Goal: Obtain resource: Obtain resource

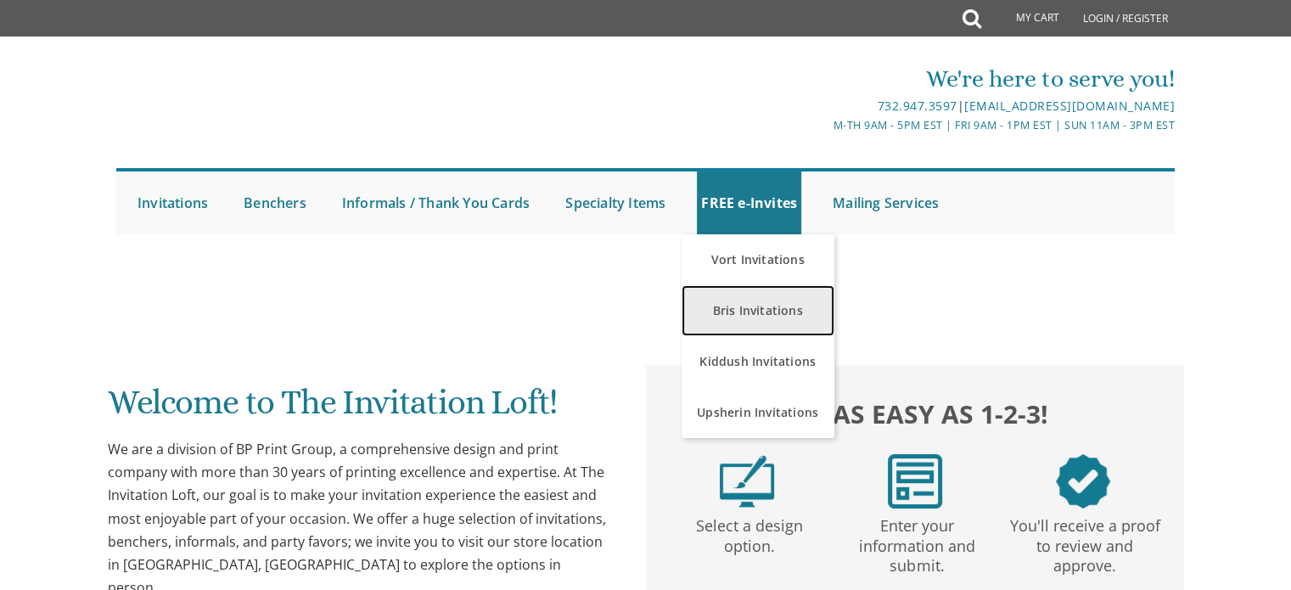
click at [743, 308] on link "Bris Invitations" at bounding box center [757, 310] width 153 height 51
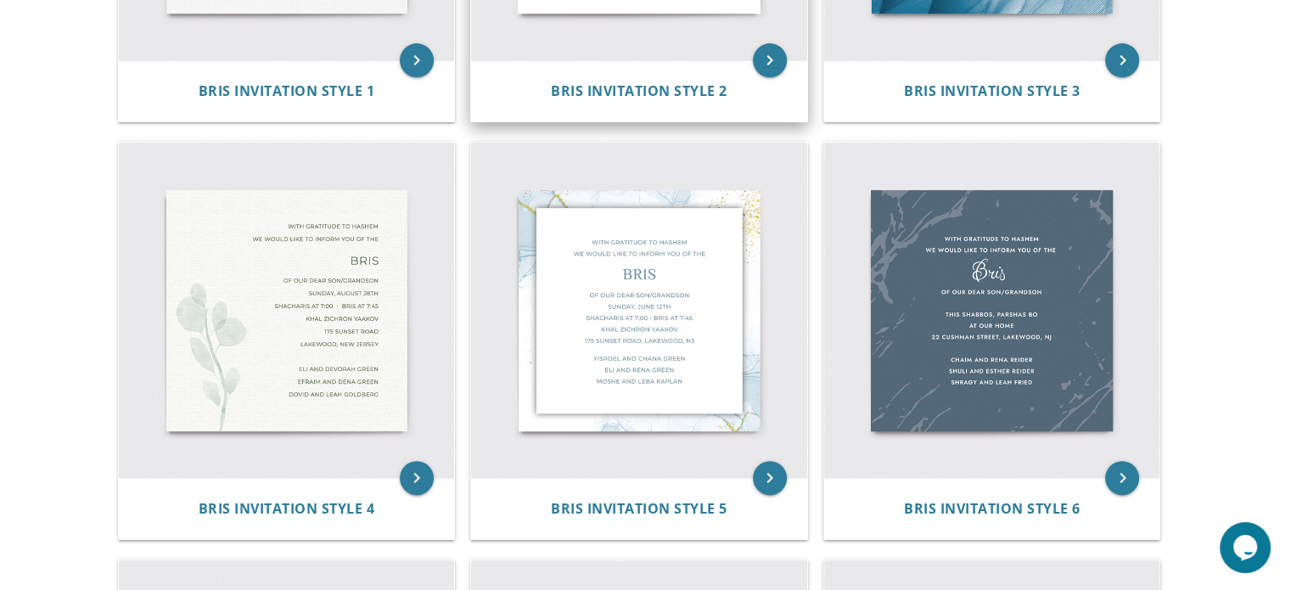
scroll to position [648, 0]
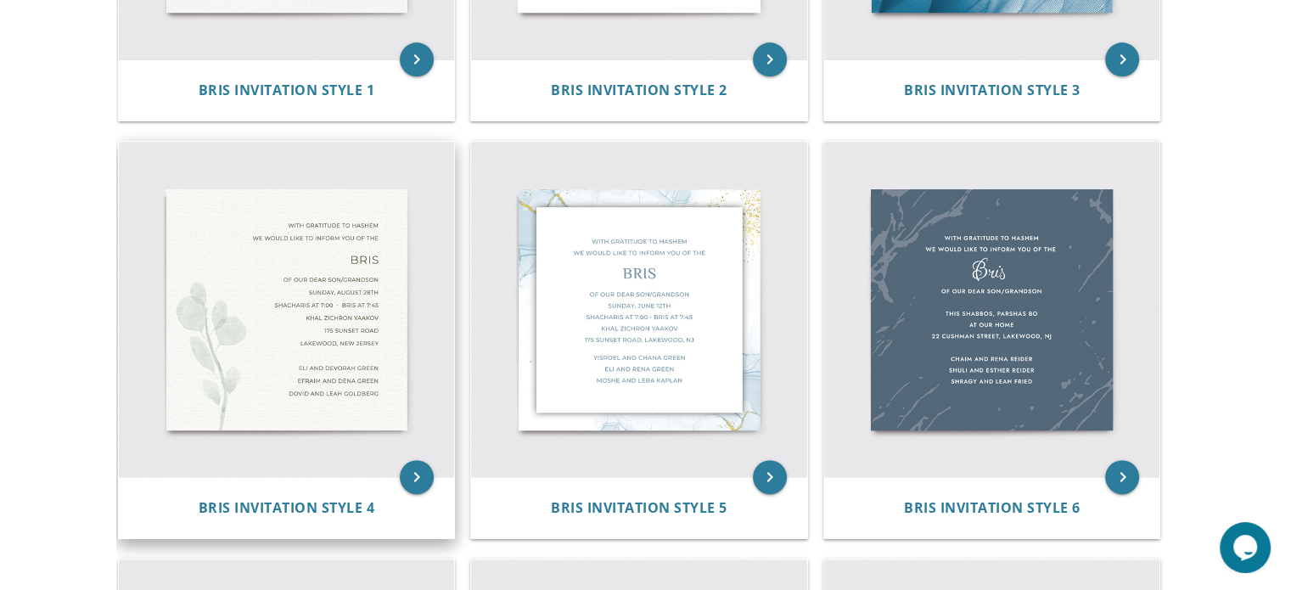
click at [282, 356] on img at bounding box center [287, 310] width 336 height 336
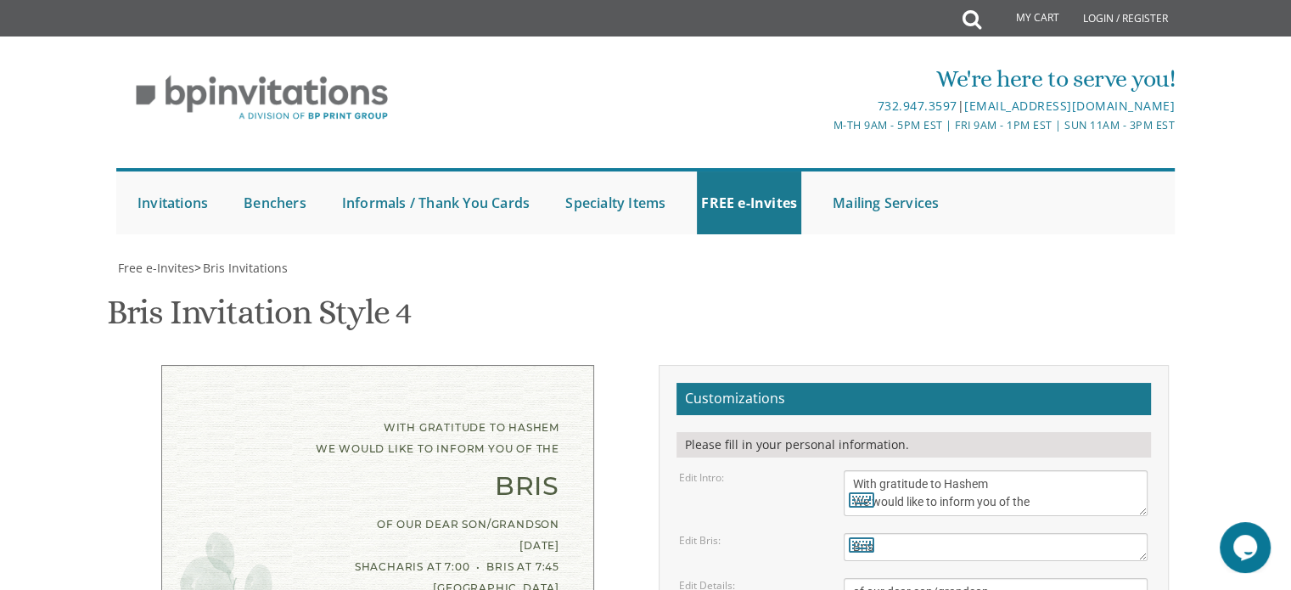
scroll to position [271, 0]
click at [859, 487] on icon at bounding box center [861, 499] width 25 height 24
type textarea "With gratitude to Hashem We would like to inform you of the"
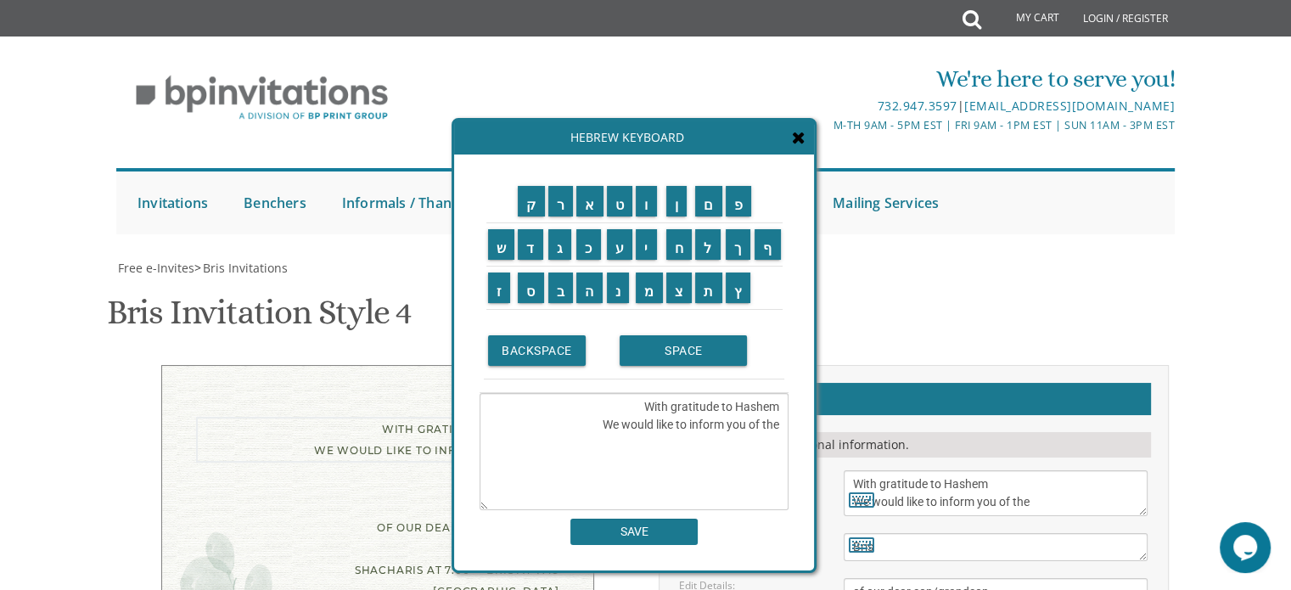
click at [937, 470] on textarea "With gratitude to Hashem We would like to inform you of the" at bounding box center [995, 493] width 304 height 46
drag, startPoint x: 853, startPoint y: 210, endPoint x: 1051, endPoint y: 222, distance: 198.1
click at [1051, 470] on textarea "With gratitude to Hashem We would like to inform you of the" at bounding box center [995, 493] width 304 height 46
drag, startPoint x: 851, startPoint y: 318, endPoint x: 972, endPoint y: 407, distance: 149.9
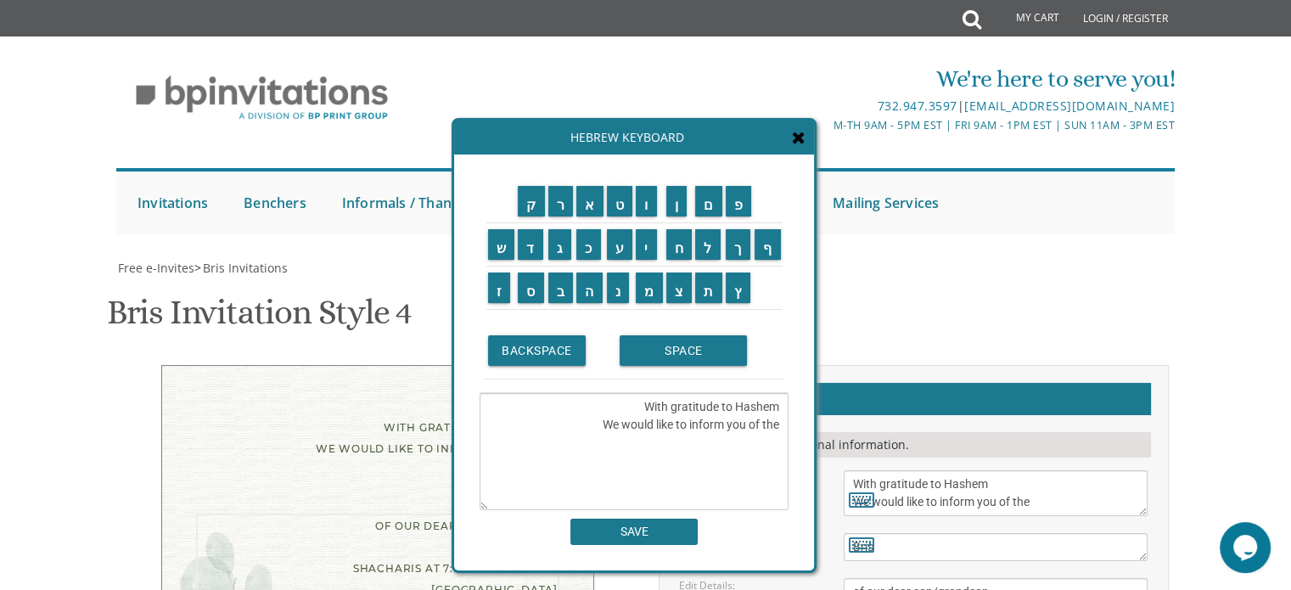
drag, startPoint x: 968, startPoint y: 408, endPoint x: 845, endPoint y: 317, distance: 152.9
paste textarea "בהודאה לה' יתברך שמחים אנו להודיע על ברית מילה לבננו/נכדנו היקר ביום שני של סוכ…"
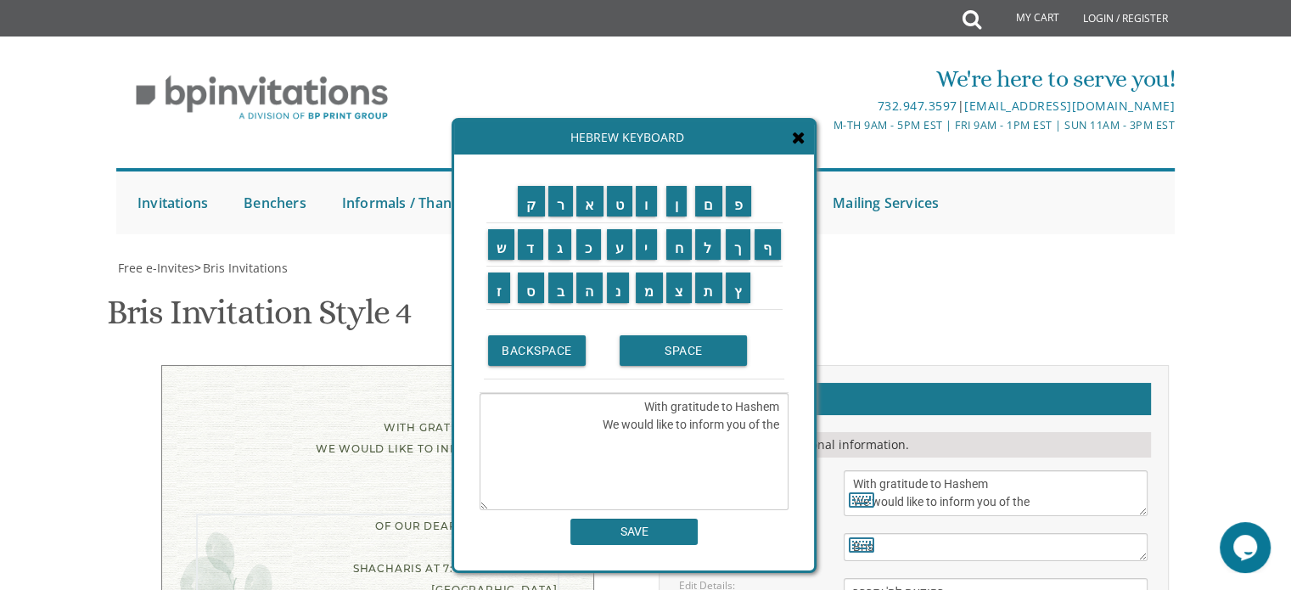
drag, startPoint x: 978, startPoint y: 339, endPoint x: 844, endPoint y: 322, distance: 134.3
type textarea "ברית מילה לבננו/נכדנו היקר ביום שני של סוכות בשעה 11:30 לאחר מכן קידוש הכל ייער…"
drag, startPoint x: 1042, startPoint y: 229, endPoint x: 844, endPoint y: 216, distance: 198.1
click at [844, 470] on textarea "With gratitude to Hashem We would like to inform you of the" at bounding box center [995, 493] width 304 height 46
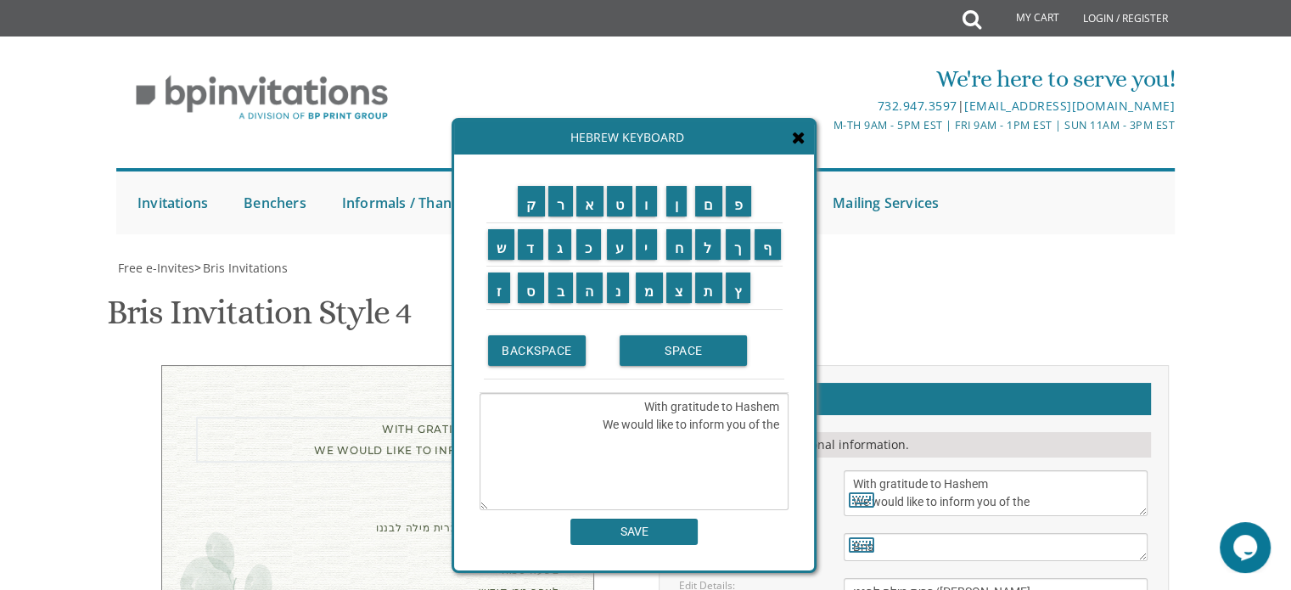
paste textarea "בהודאה לה' יתברך שמחים אנו להודיע על"
type textarea "בהודאה לה' יתברך שמחים אנו להודיע על"
drag, startPoint x: 994, startPoint y: 470, endPoint x: 849, endPoint y: 429, distance: 151.8
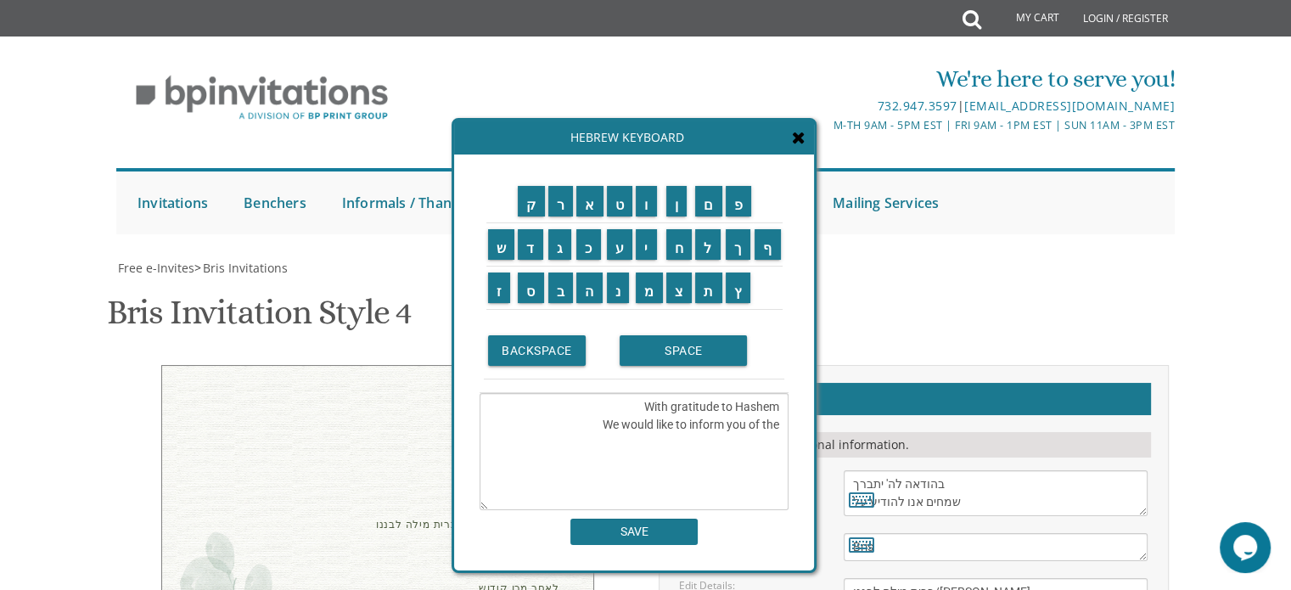
paste textarea "שלמה ריכניץ ורעייתו ומשה לווין ורעייתו"
type textarea "שלמה ריכניץ ורעייתו ומשה לווין ורעייתו"
click at [776, 403] on textarea "שלמה ריכניץ ורעייתו ומשה לווין ורעייתו" at bounding box center [633, 451] width 309 height 117
click at [765, 405] on textarea "שלמה ריכניץ ורעייתו ומשה לווין ורעייתו" at bounding box center [633, 451] width 309 height 117
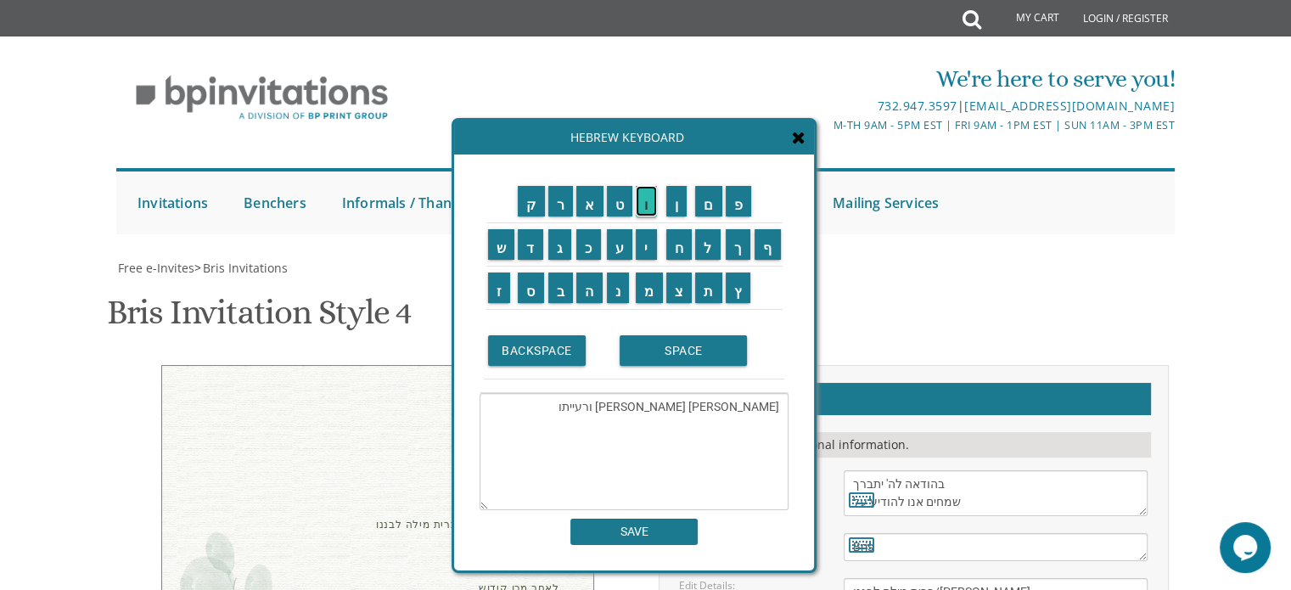
click at [654, 200] on input "ו" at bounding box center [646, 201] width 21 height 31
click at [709, 204] on input "ם" at bounding box center [708, 201] width 27 height 31
click at [714, 207] on input "ם" at bounding box center [708, 201] width 27 height 31
click at [738, 427] on textarea "שלום רכניץ ורעייתו ומשה לווין ורעייתו" at bounding box center [633, 451] width 309 height 117
click at [580, 204] on input "א" at bounding box center [589, 201] width 27 height 31
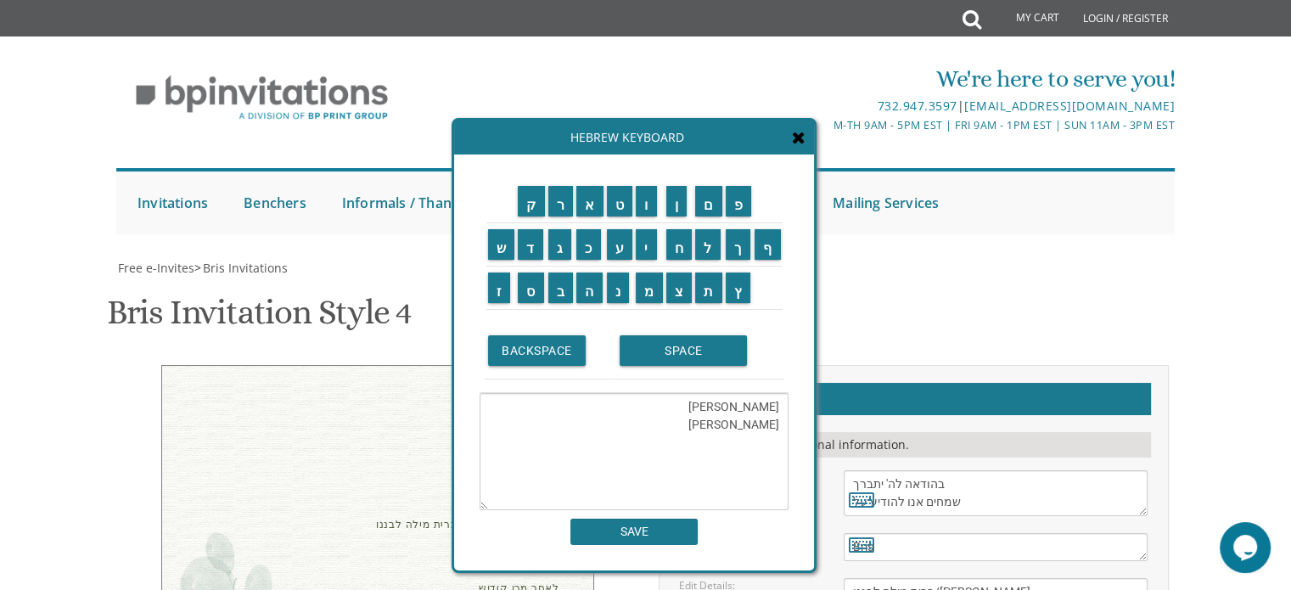
click at [681, 427] on textarea "שלום רכניץ ורעייתו ומשה לואין ורעייתו" at bounding box center [633, 451] width 309 height 117
click at [645, 289] on input "מ" at bounding box center [649, 287] width 27 height 31
click at [501, 243] on input "ש" at bounding box center [501, 244] width 27 height 31
click at [743, 216] on input "פ" at bounding box center [739, 201] width 26 height 31
click at [681, 251] on input "ח" at bounding box center [679, 244] width 26 height 31
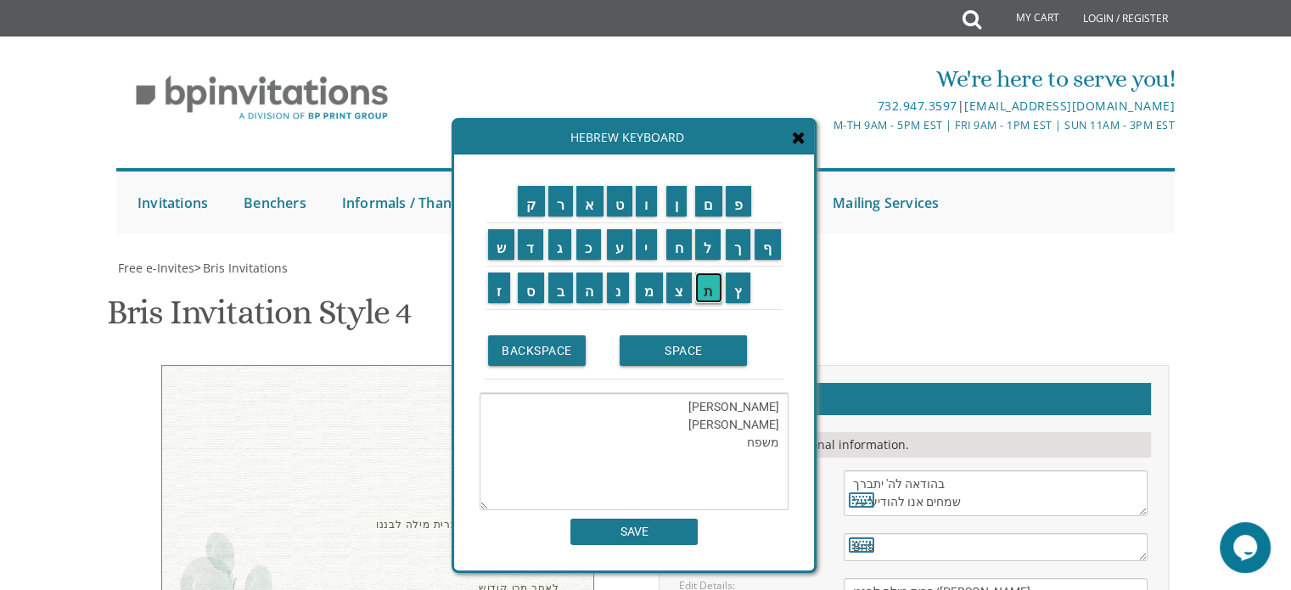
click at [709, 290] on input "ת" at bounding box center [708, 287] width 27 height 31
click at [561, 205] on input "ר" at bounding box center [560, 201] width 25 height 31
click at [588, 257] on input "כ" at bounding box center [588, 244] width 25 height 31
click at [624, 297] on input "נ" at bounding box center [618, 287] width 23 height 31
click at [649, 251] on input "י" at bounding box center [646, 244] width 21 height 31
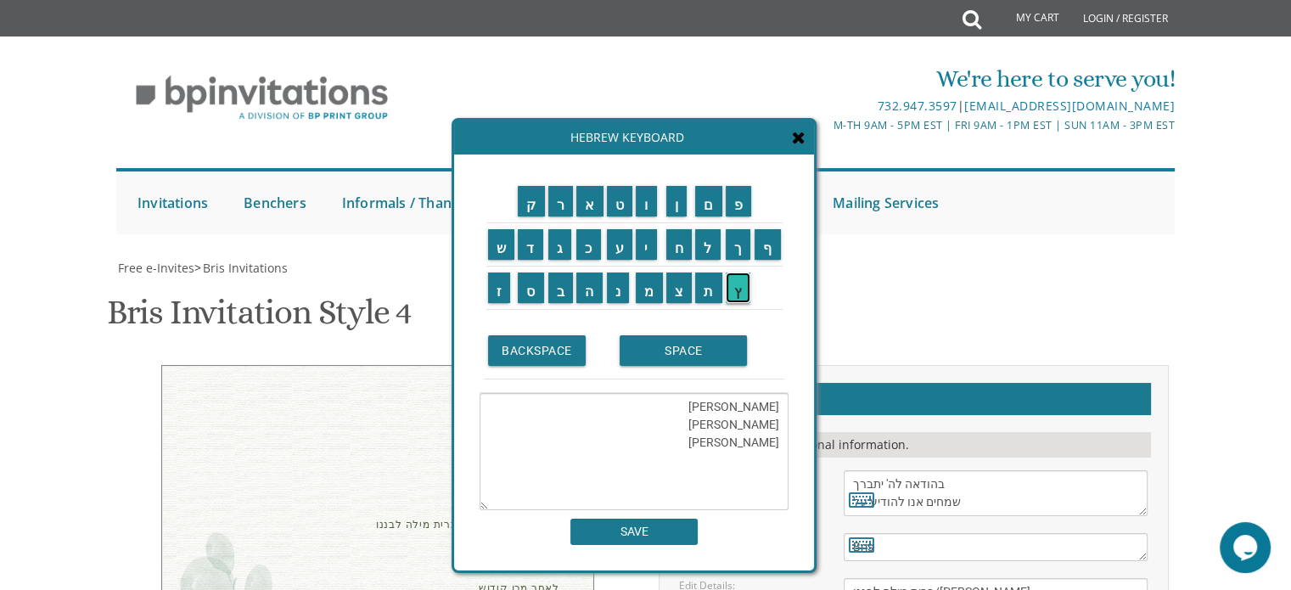
click at [740, 285] on input "ץ" at bounding box center [738, 287] width 25 height 31
type textarea "שלום רכניץ ורעייתו ומשה לואין ורעייתו משפחת רכניץ"
click at [653, 535] on input "SAVE" at bounding box center [633, 531] width 127 height 26
type textarea "שלום רכניץ ורעייתו ומשה לואין ורעייתו משפחת רכניץ"
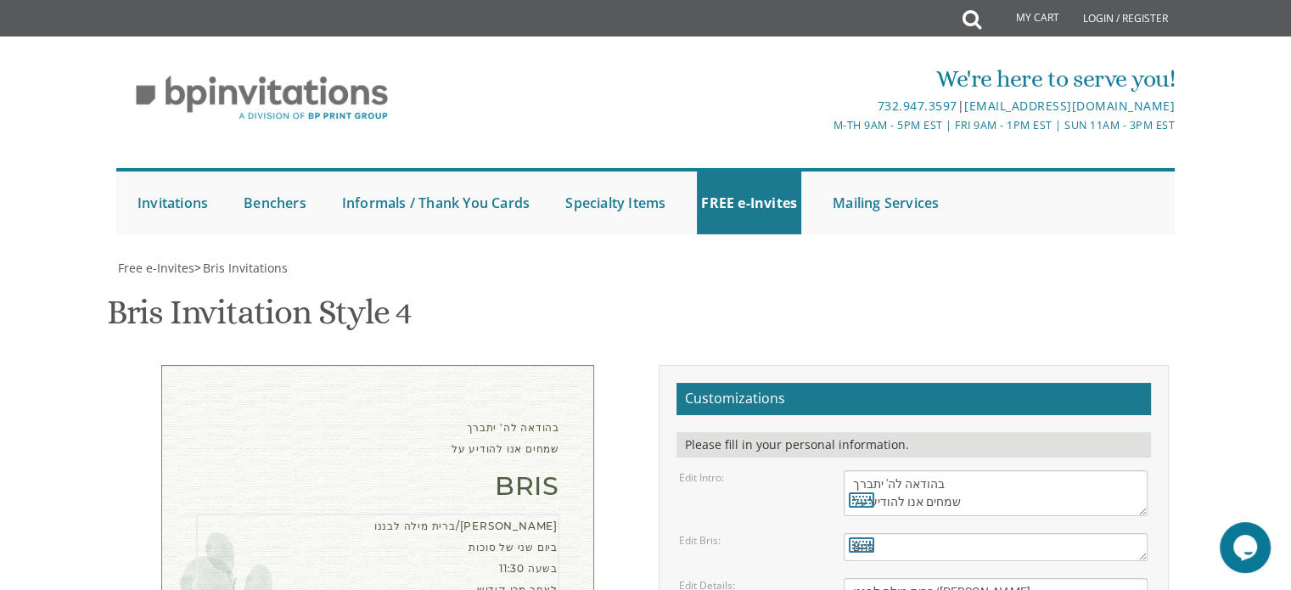
scroll to position [0, 0]
drag, startPoint x: 940, startPoint y: 300, endPoint x: 1001, endPoint y: 322, distance: 65.0
type textarea "לבננו/נכדנו היקר ביום שני של סוכות בשעה 11:30 לאחר מכן קידוש הכל ייערך בביתנו 2…"
click at [860, 532] on icon at bounding box center [861, 544] width 25 height 24
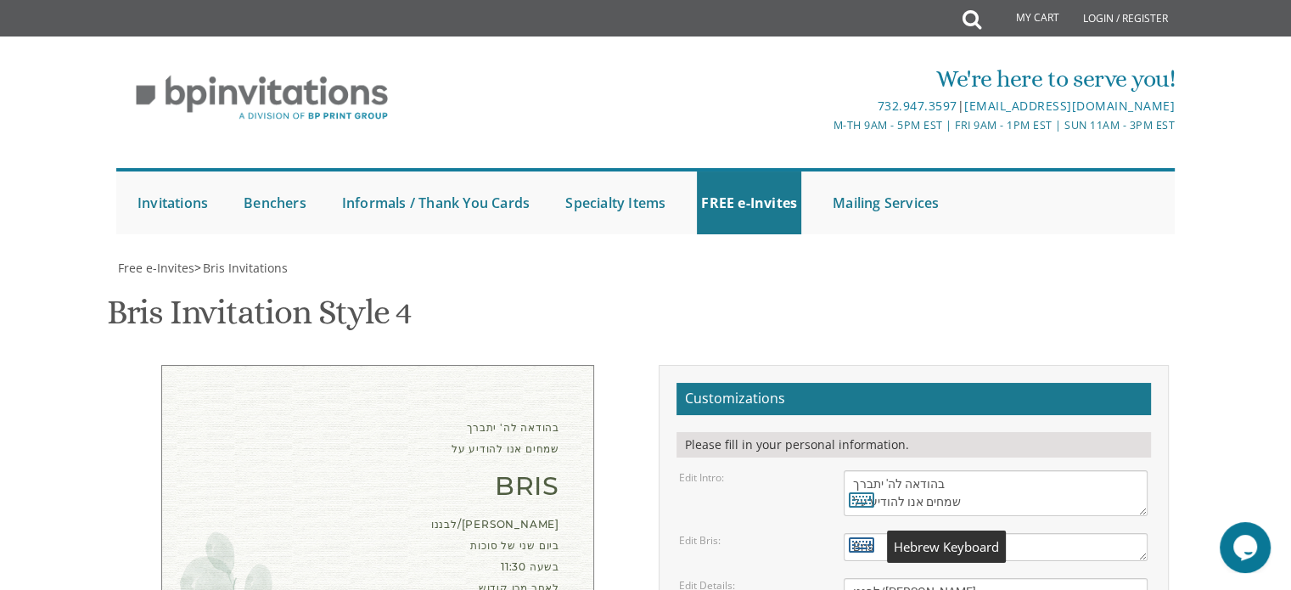
type textarea "Bris"
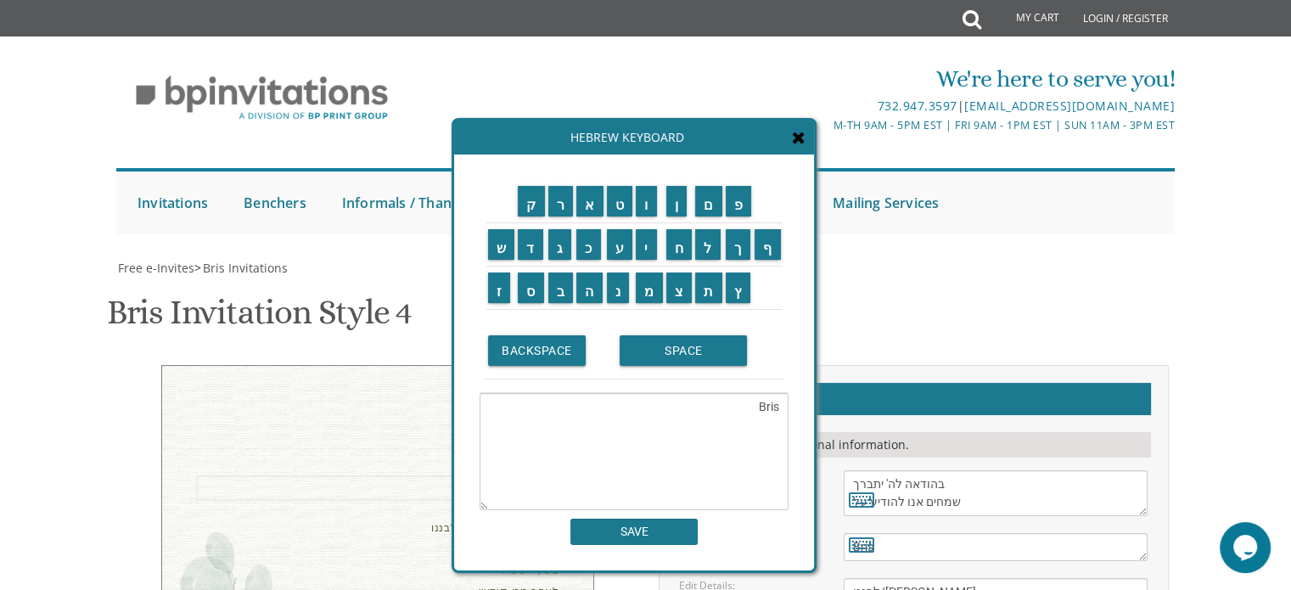
click at [902, 533] on textarea "Bris" at bounding box center [995, 547] width 304 height 28
paste textarea "ברית מילה"
type textarea "Brisברית מילה"
click at [826, 578] on div "Edit Details:" at bounding box center [748, 585] width 165 height 14
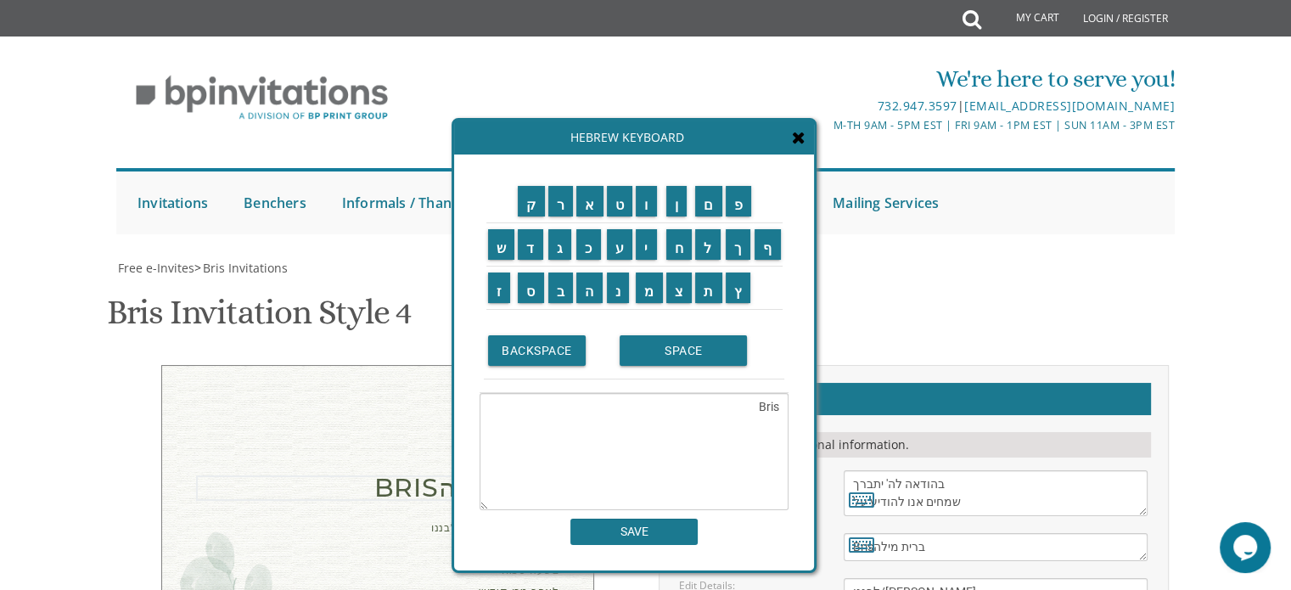
drag, startPoint x: 927, startPoint y: 254, endPoint x: 835, endPoint y: 281, distance: 95.6
click at [766, 408] on textarea "Bris" at bounding box center [633, 451] width 309 height 117
paste textarea "ברית מילה"
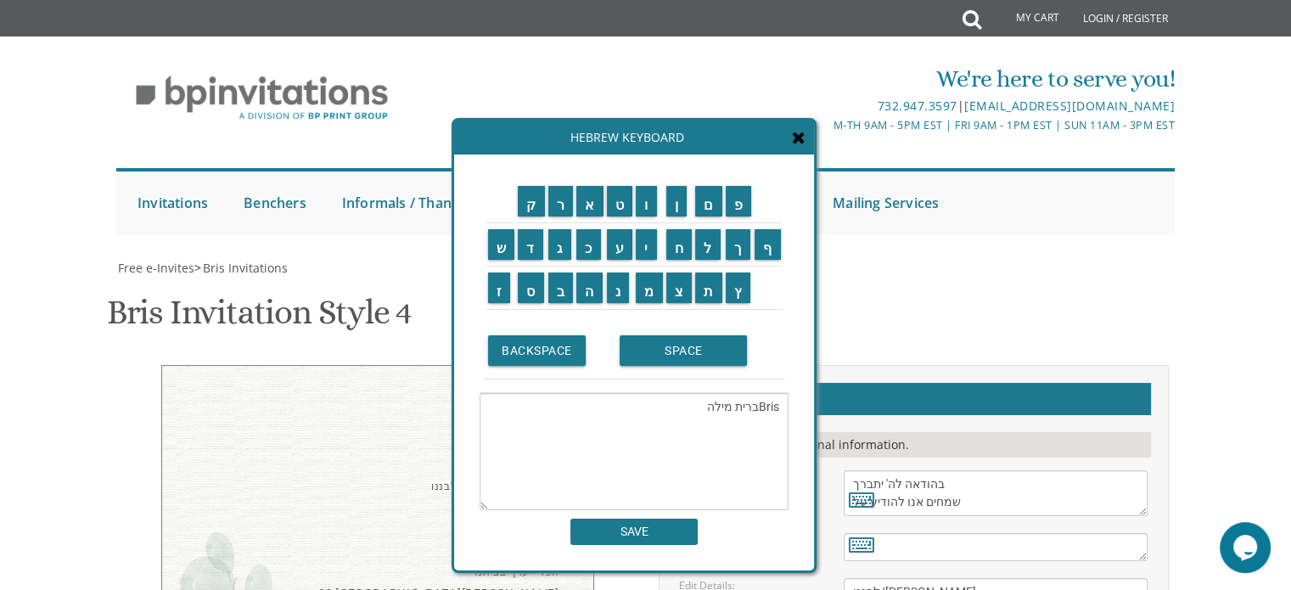
click at [780, 406] on textarea "Brisברית מילה" at bounding box center [633, 451] width 309 height 117
click at [764, 406] on textarea "Brisברית מילה" at bounding box center [633, 451] width 309 height 117
type textarea "ברית מילה"
click at [633, 541] on input "SAVE" at bounding box center [633, 531] width 127 height 26
type textarea "ברית מילה"
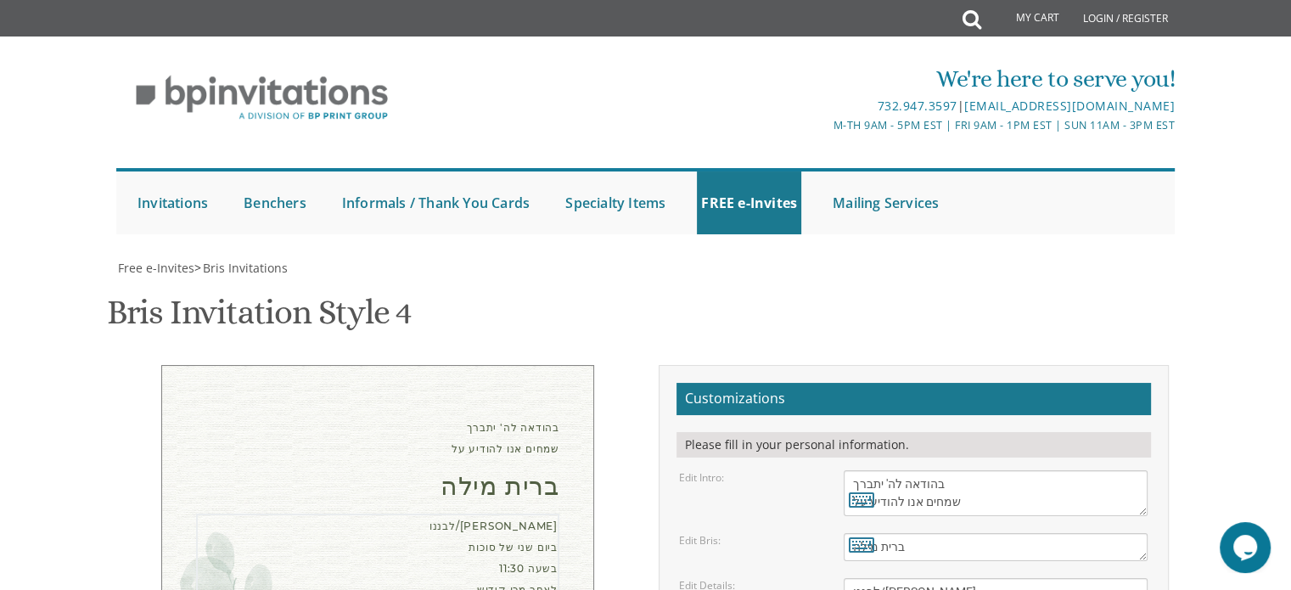
drag, startPoint x: 890, startPoint y: 371, endPoint x: 946, endPoint y: 368, distance: 56.1
drag, startPoint x: 943, startPoint y: 371, endPoint x: 920, endPoint y: 374, distance: 23.2
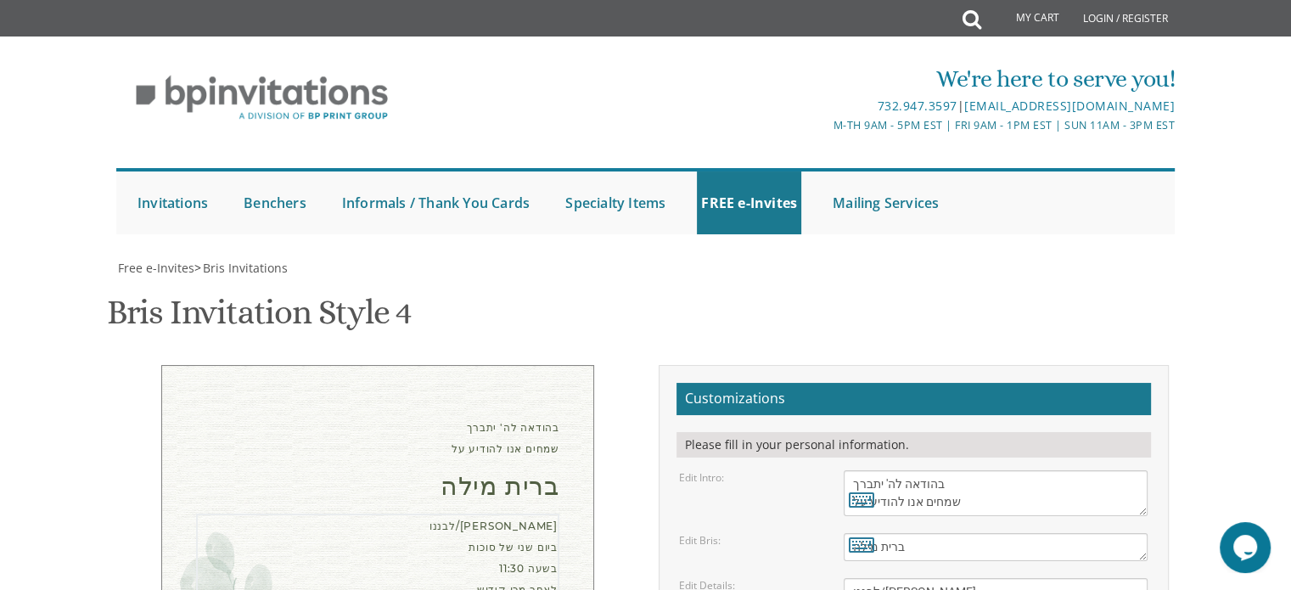
type textarea "לבננו/נכדנו היקר ביום שני של סוכות בשעה 11:30 לאחר מכן קידוש בביתנו 26 קלם וודס"
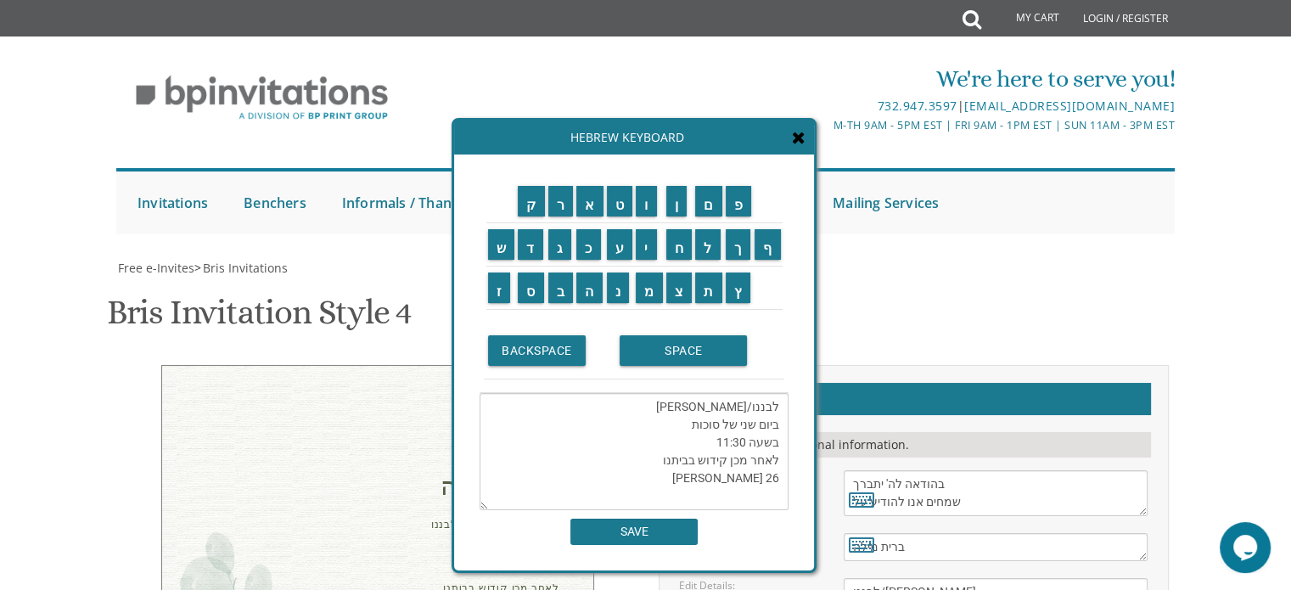
click at [757, 479] on textarea "לבננו/נכדנו היקר ביום שני של סוכות בשעה 11:30 לאחר מכן קידוש בביתנו 26 קלם וודס" at bounding box center [633, 451] width 309 height 117
click at [622, 251] on input "ע" at bounding box center [620, 244] width 26 height 31
type textarea "לבננו/נכדנו היקר ביום שני של סוכות בשעה 11:30 לאחר מכן קידוש בביתנו 26 קעלם וודס"
click at [642, 538] on input "SAVE" at bounding box center [633, 531] width 127 height 26
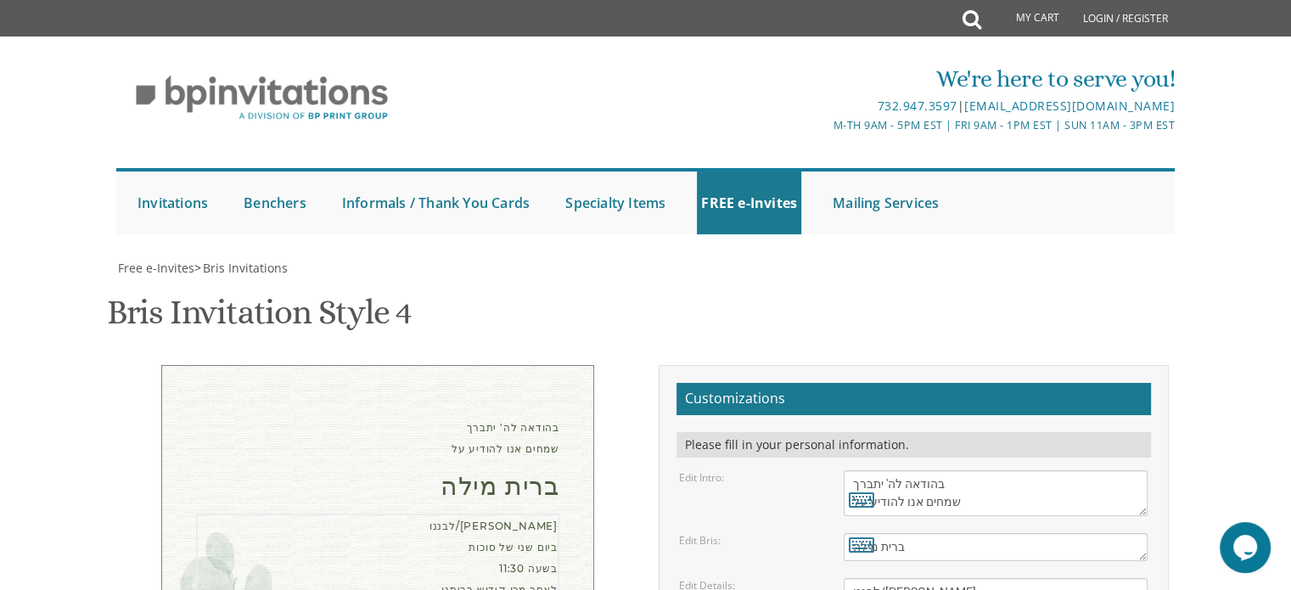
drag, startPoint x: 927, startPoint y: 369, endPoint x: 869, endPoint y: 373, distance: 57.8
type textarea "לבננו/נכדנו היקר ביום שני של סוכות בשעה 11:30 לאחר מכן קידוש בביתנו 26 Kelm Woo…"
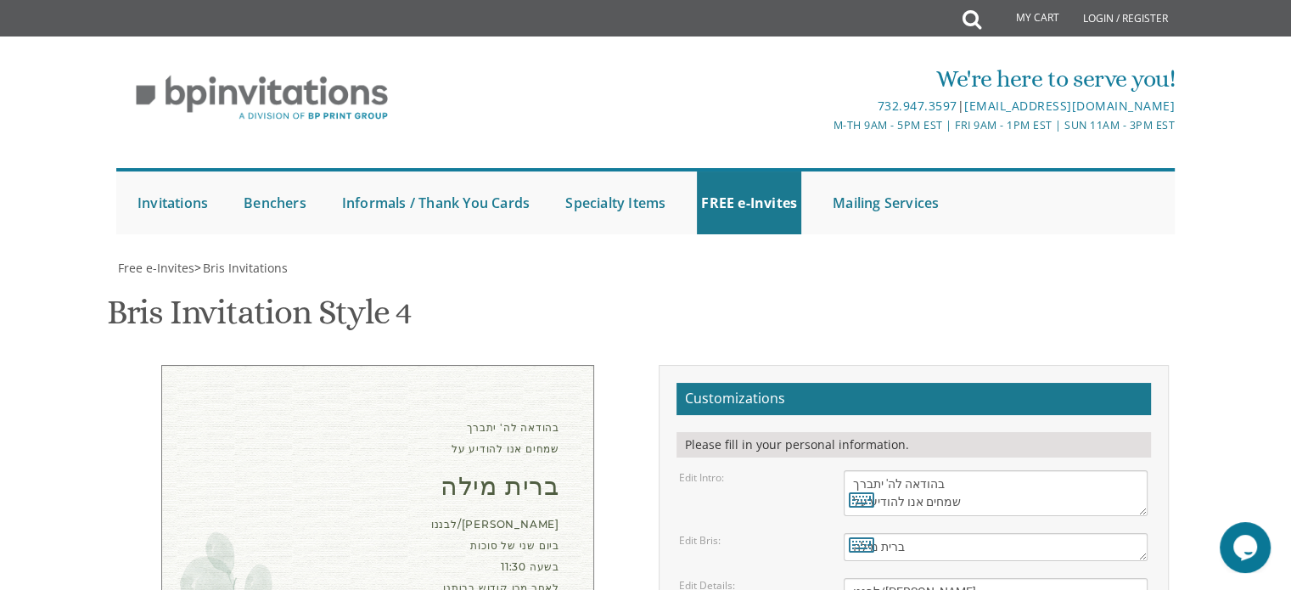
drag, startPoint x: 473, startPoint y: 92, endPoint x: 569, endPoint y: 367, distance: 291.2
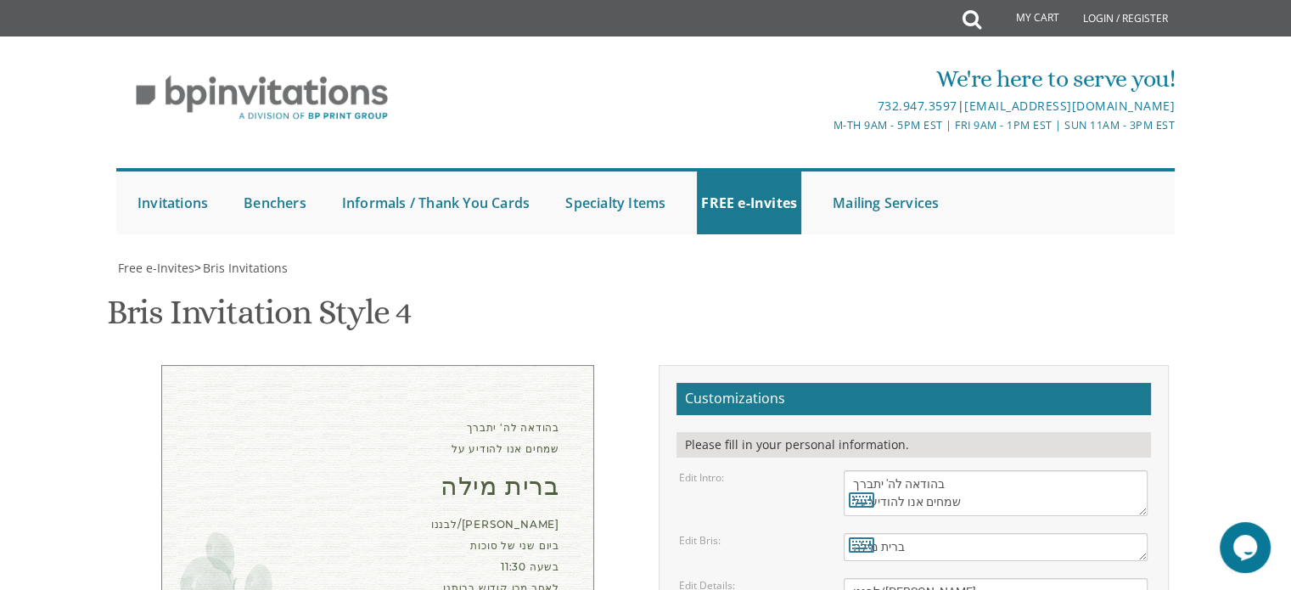
click at [569, 367] on div "בהודאה לה' יתברך שמחים אנו להודיע על ברית מילה לבננו/נכדנו היקר ביום שני של סוכ…" at bounding box center [377, 557] width 433 height 384
copy div "בהודאה לה' יתברך שמחים אנו להודיע על ברית מילה לבננו/נכדנו היקר ביום שני של סוכ…"
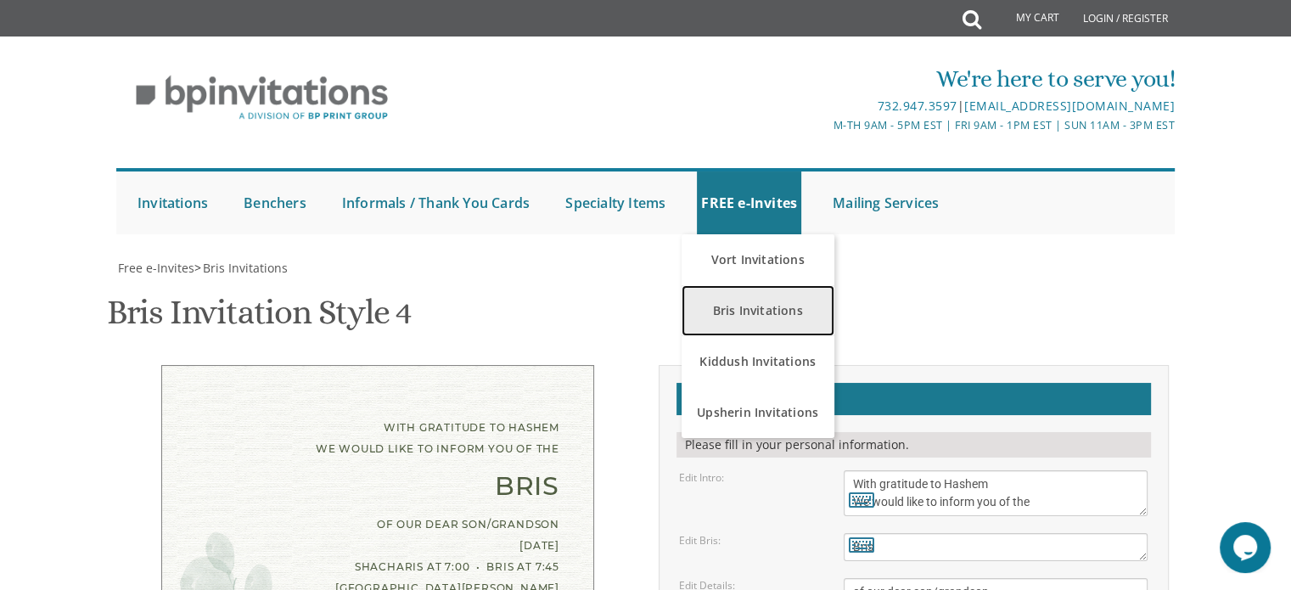
click at [739, 303] on link "Bris Invitations" at bounding box center [757, 310] width 153 height 51
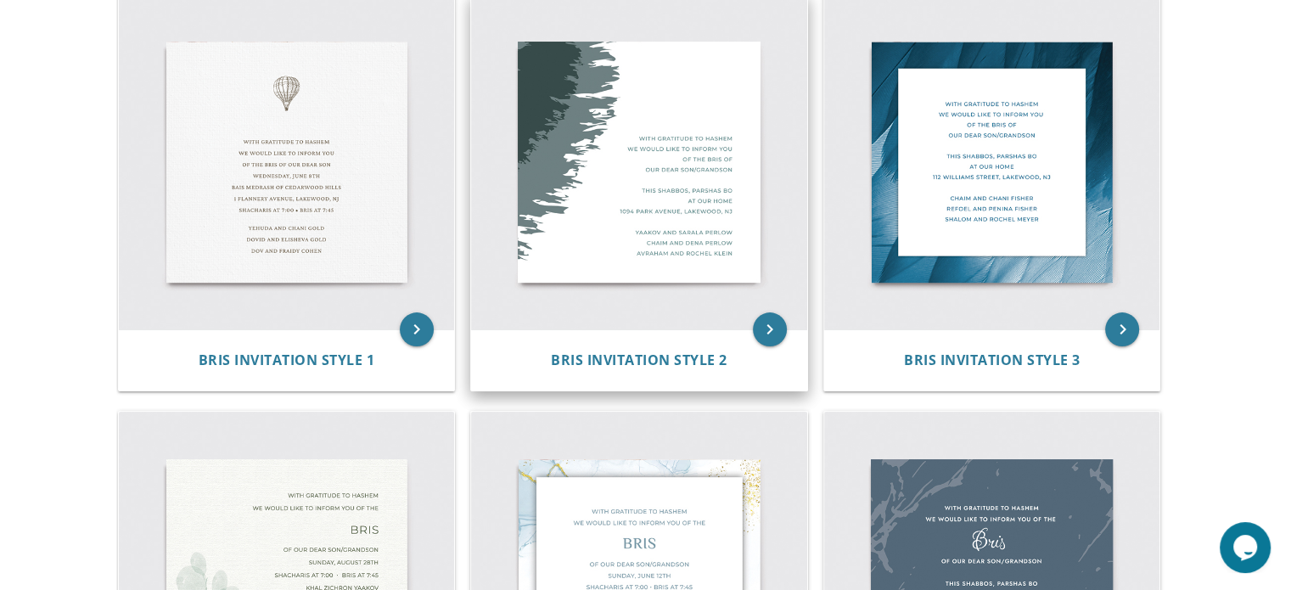
scroll to position [376, 0]
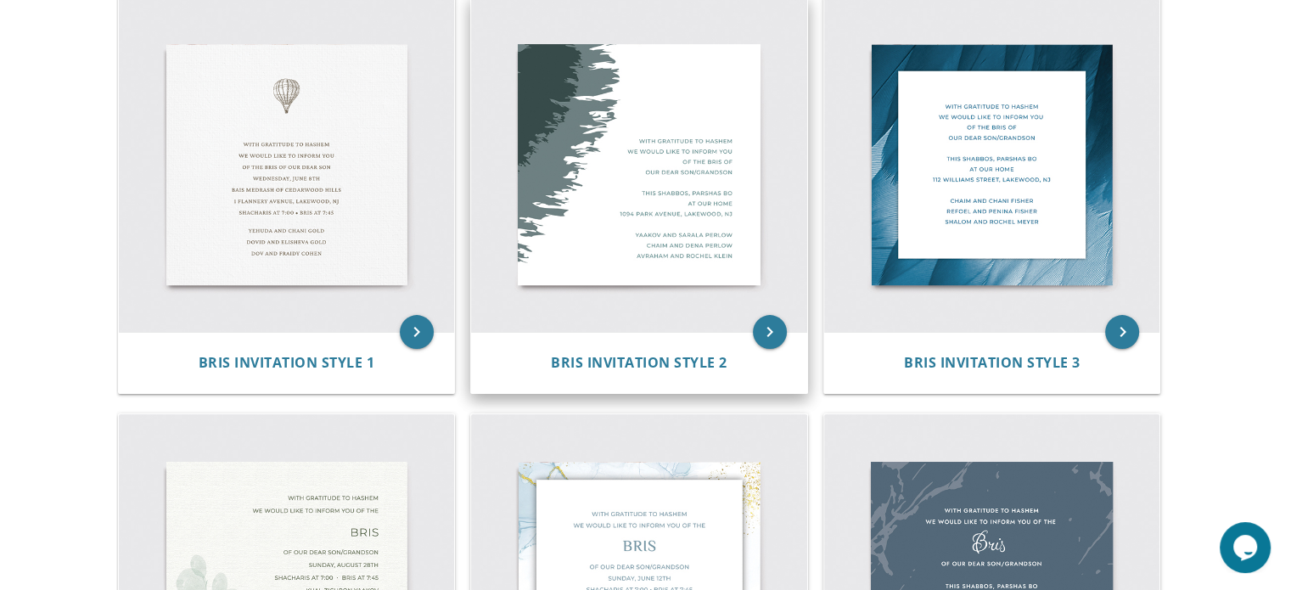
click at [608, 182] on img at bounding box center [639, 165] width 336 height 336
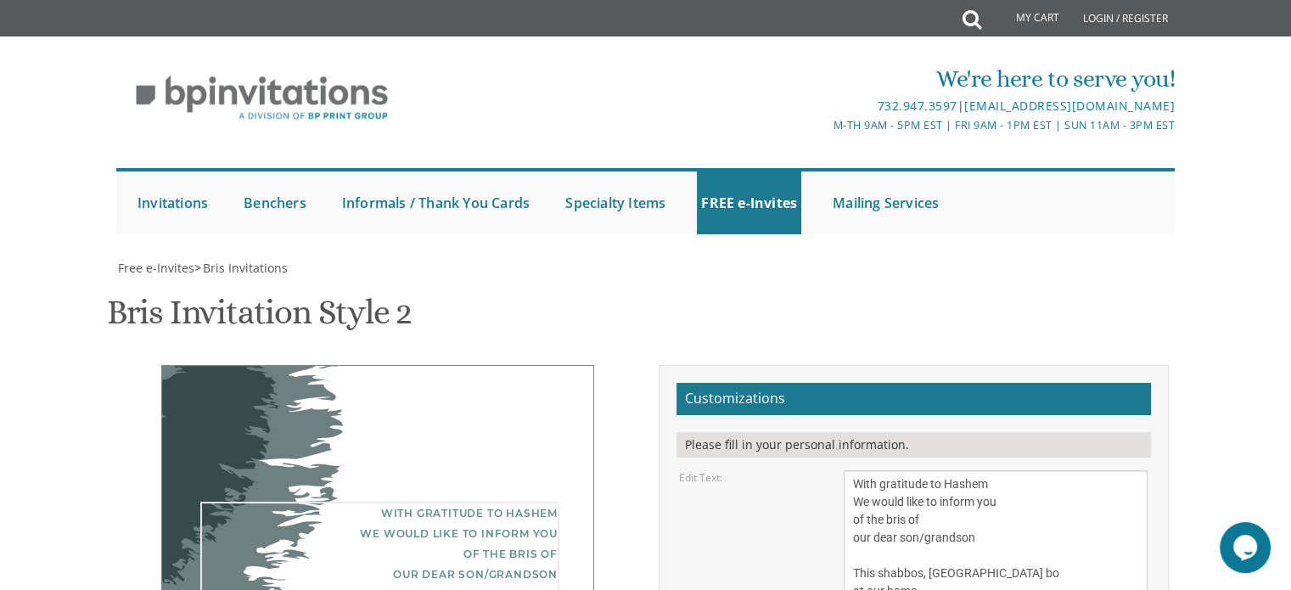
drag, startPoint x: 985, startPoint y: 369, endPoint x: 950, endPoint y: 371, distance: 35.7
click at [950, 470] on textarea "With gratitude to Hashem We would like to inform you of the bris of our dear so…" at bounding box center [995, 546] width 304 height 153
click at [994, 470] on textarea "With gratitude to Hashem We would like to inform you of the bris of our dear so…" at bounding box center [995, 546] width 304 height 153
drag, startPoint x: 994, startPoint y: 373, endPoint x: 849, endPoint y: 370, distance: 146.0
click at [849, 470] on textarea "With gratitude to Hashem We would like to inform you of the bris of our dear so…" at bounding box center [995, 546] width 304 height 153
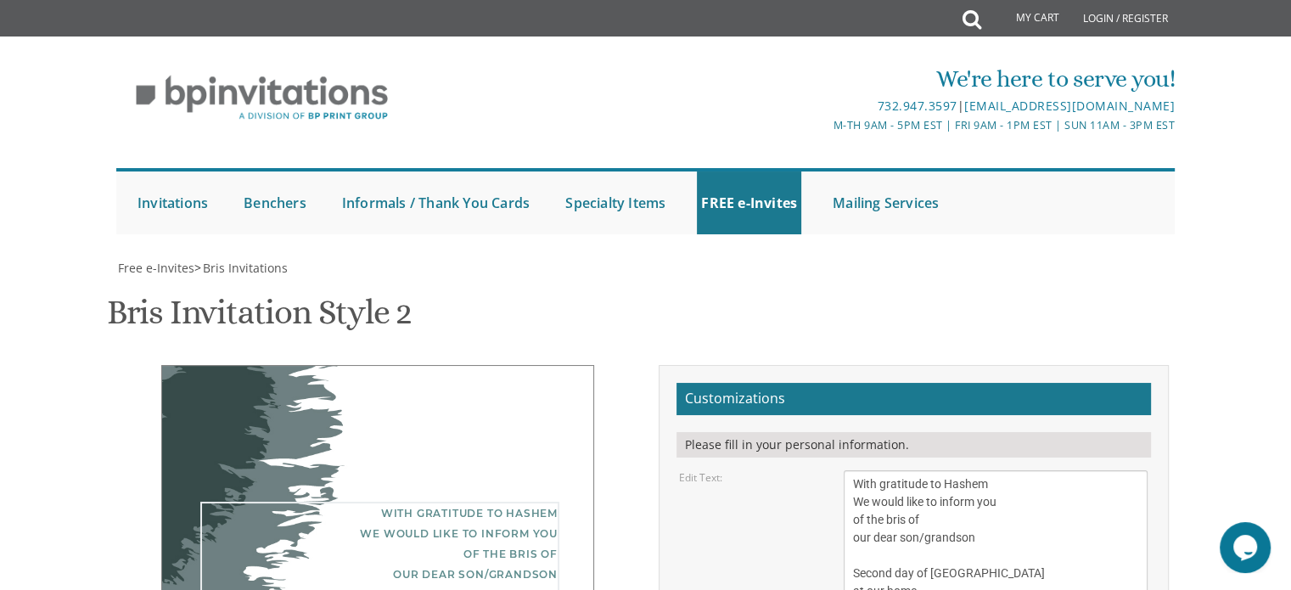
drag, startPoint x: 1024, startPoint y: 410, endPoint x: 852, endPoint y: 412, distance: 172.3
click at [852, 470] on textarea "With gratitude to Hashem We would like to inform you of the bris of our dear so…" at bounding box center [995, 546] width 304 height 153
type textarea "With gratitude to Hashem We would like to inform you of the bris of our dear so…"
drag, startPoint x: 984, startPoint y: 454, endPoint x: 848, endPoint y: 454, distance: 136.6
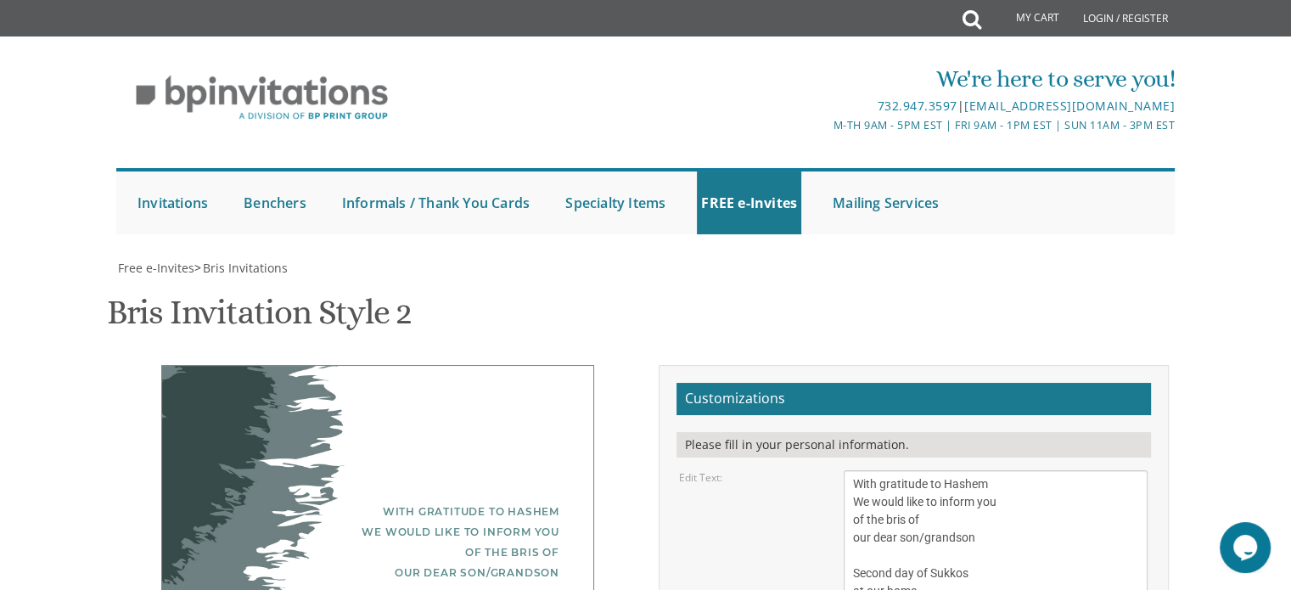
drag, startPoint x: 980, startPoint y: 472, endPoint x: 844, endPoint y: 480, distance: 136.0
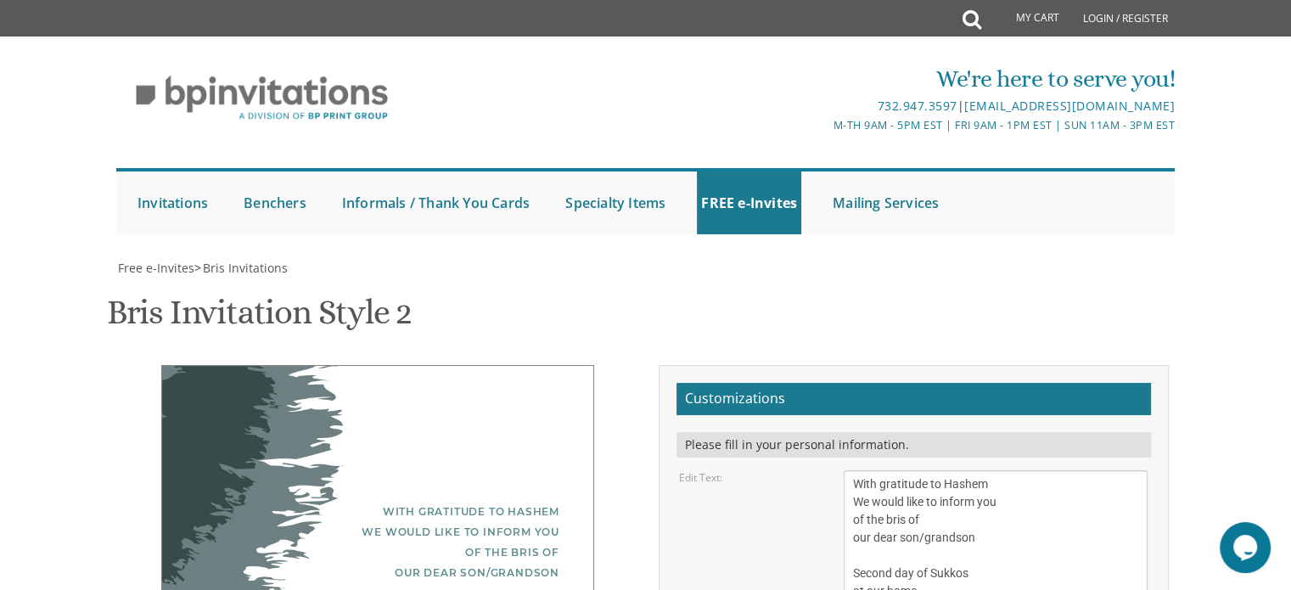
drag, startPoint x: 990, startPoint y: 490, endPoint x: 838, endPoint y: 501, distance: 152.2
type textarea "[PERSON_NAME] & [PERSON_NAME] [PERSON_NAME] & [PERSON_NAME] [PERSON_NAME]"
click at [554, 501] on div "With gratitude to Hashem We would like to inform you of the bris of our dear so…" at bounding box center [379, 582] width 359 height 163
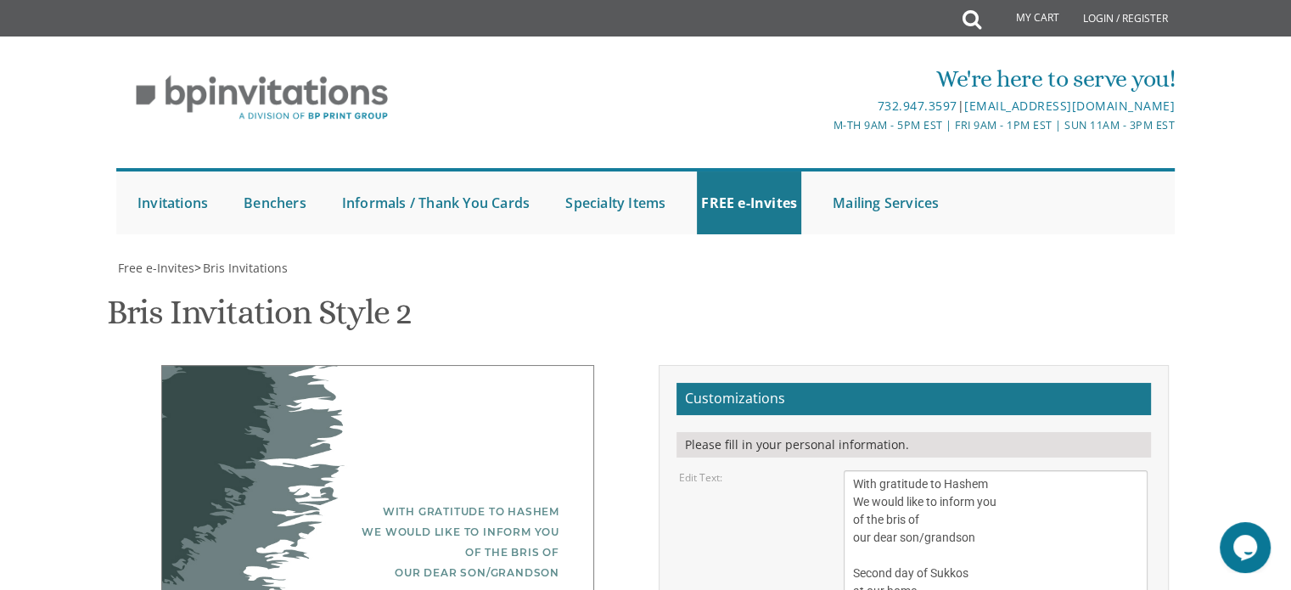
scroll to position [272, 0]
click at [562, 365] on div "With gratitude to Hashem We would like to inform you of the bris of our dear so…" at bounding box center [377, 575] width 433 height 421
click at [541, 501] on div "With gratitude to Hashem We would like to inform you of the bris of our dear so…" at bounding box center [379, 582] width 359 height 163
click at [923, 470] on textarea "With gratitude to Hashem We would like to inform you of the bris of our dear so…" at bounding box center [995, 546] width 304 height 153
click at [869, 470] on textarea "With gratitude to Hashem We would like to inform you of the bris of our dear so…" at bounding box center [995, 546] width 304 height 153
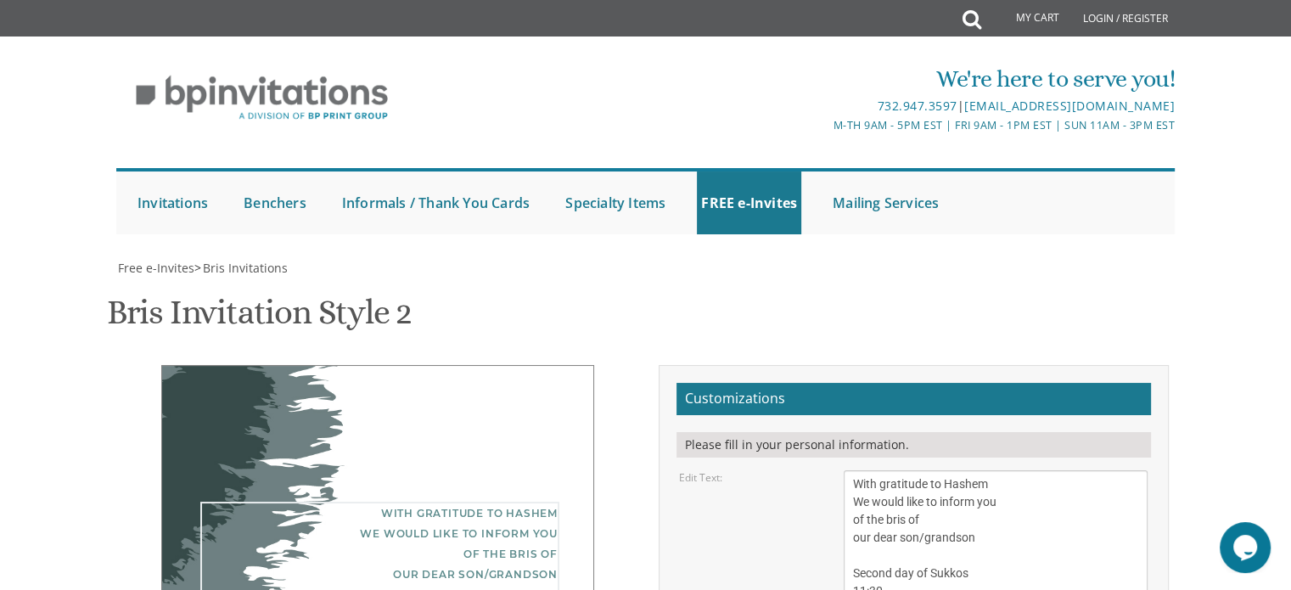
click at [890, 470] on textarea "With gratitude to Hashem We would like to inform you of the bris of our dear so…" at bounding box center [995, 546] width 304 height 153
type textarea "With gratitude to Hashem We would like to inform you of the bris of our dear so…"
type input "[EMAIL_ADDRESS][DOMAIN_NAME]"
